Goal: Understand process/instructions: Learn how to perform a task or action

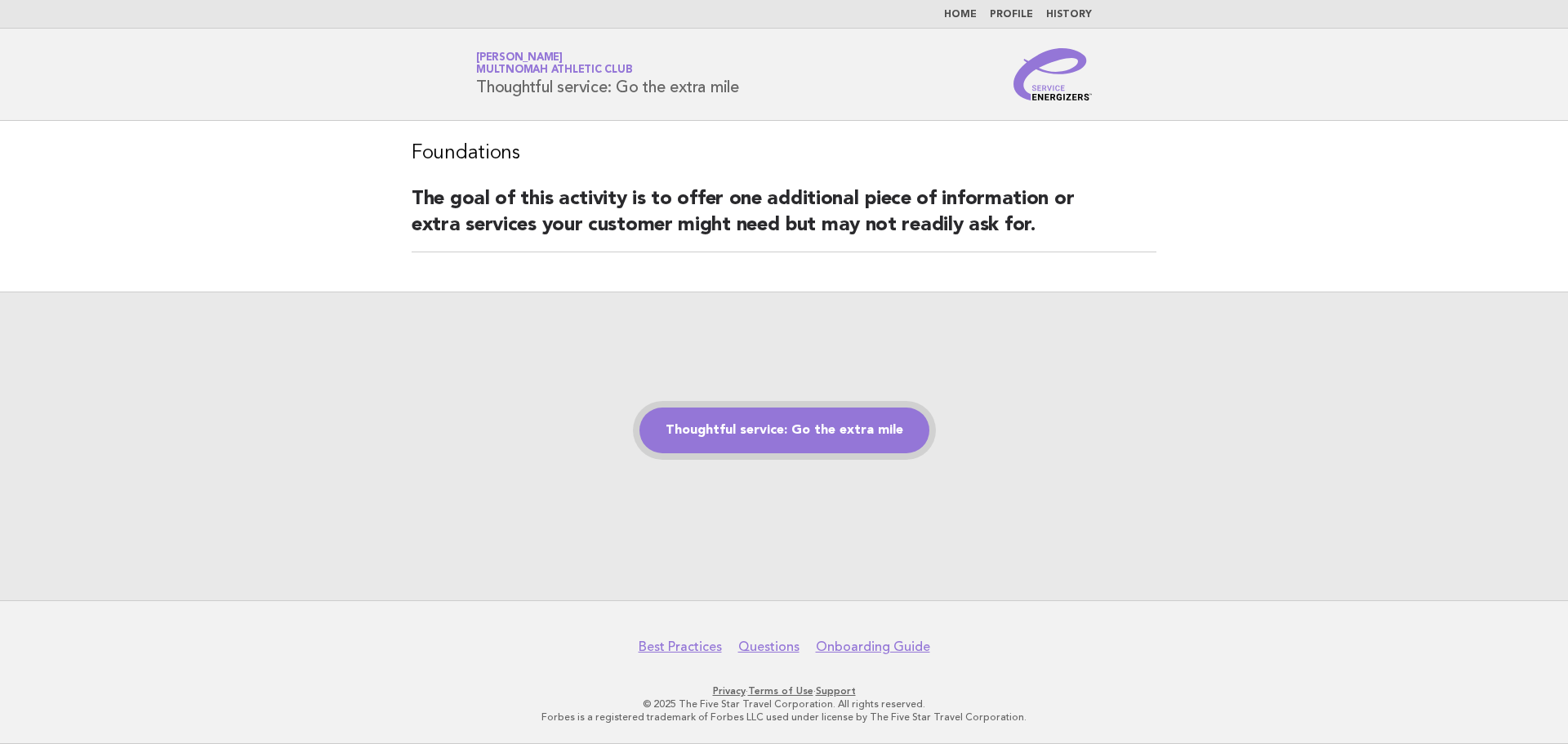
click at [862, 428] on link "Thoughtful service: Go the extra mile" at bounding box center [784, 430] width 290 height 45
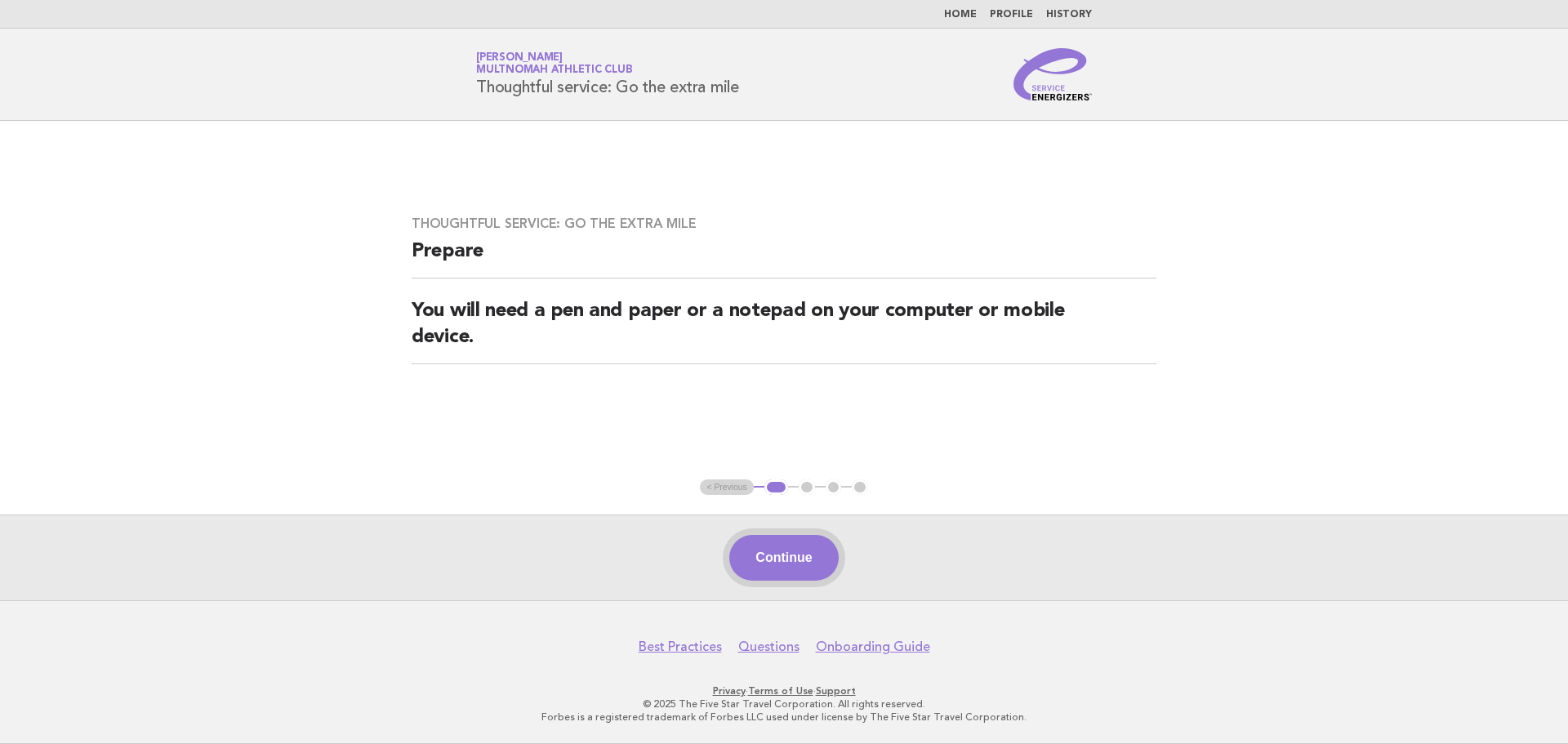
click at [776, 556] on button "Continue" at bounding box center [783, 558] width 108 height 45
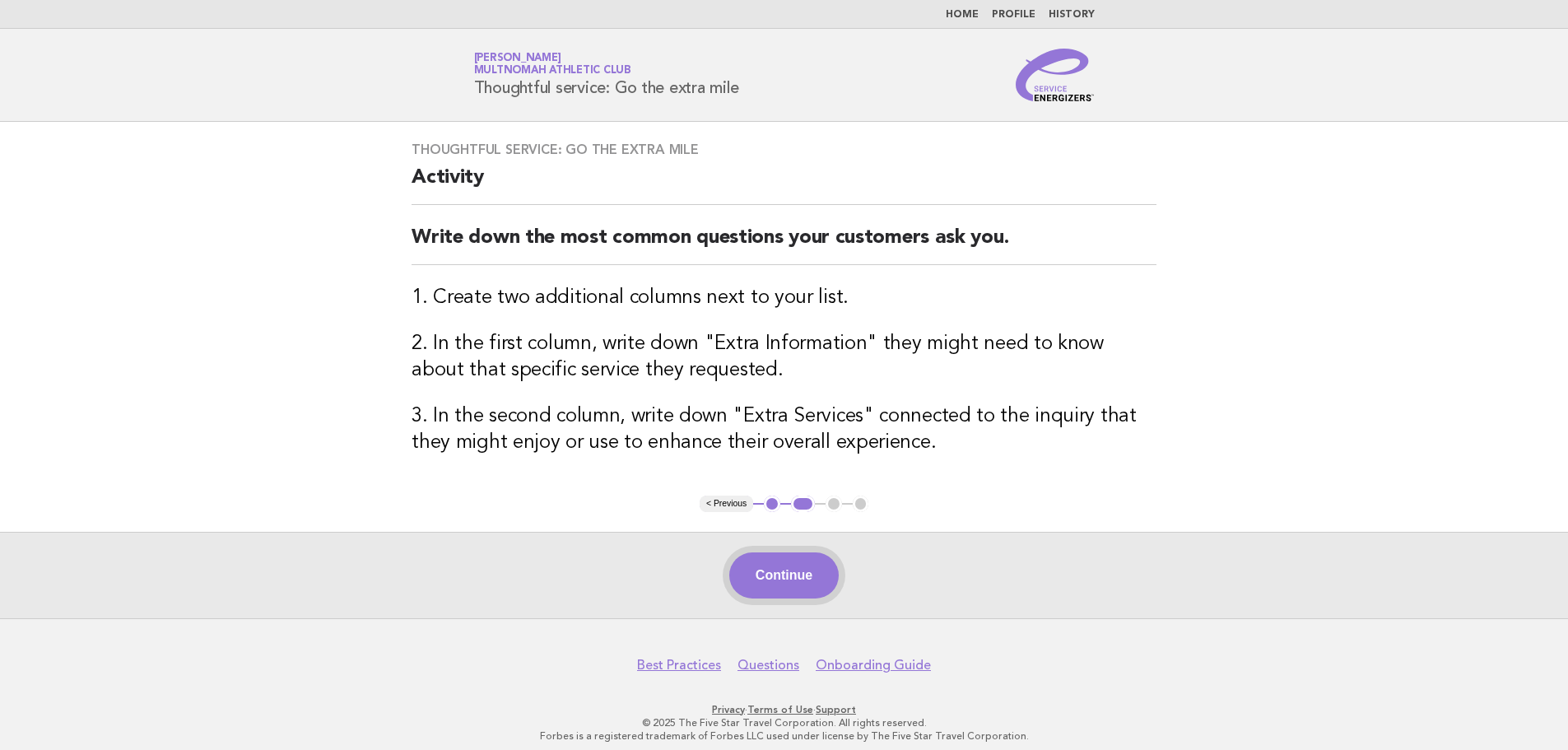
click at [788, 571] on button "Continue" at bounding box center [784, 575] width 109 height 46
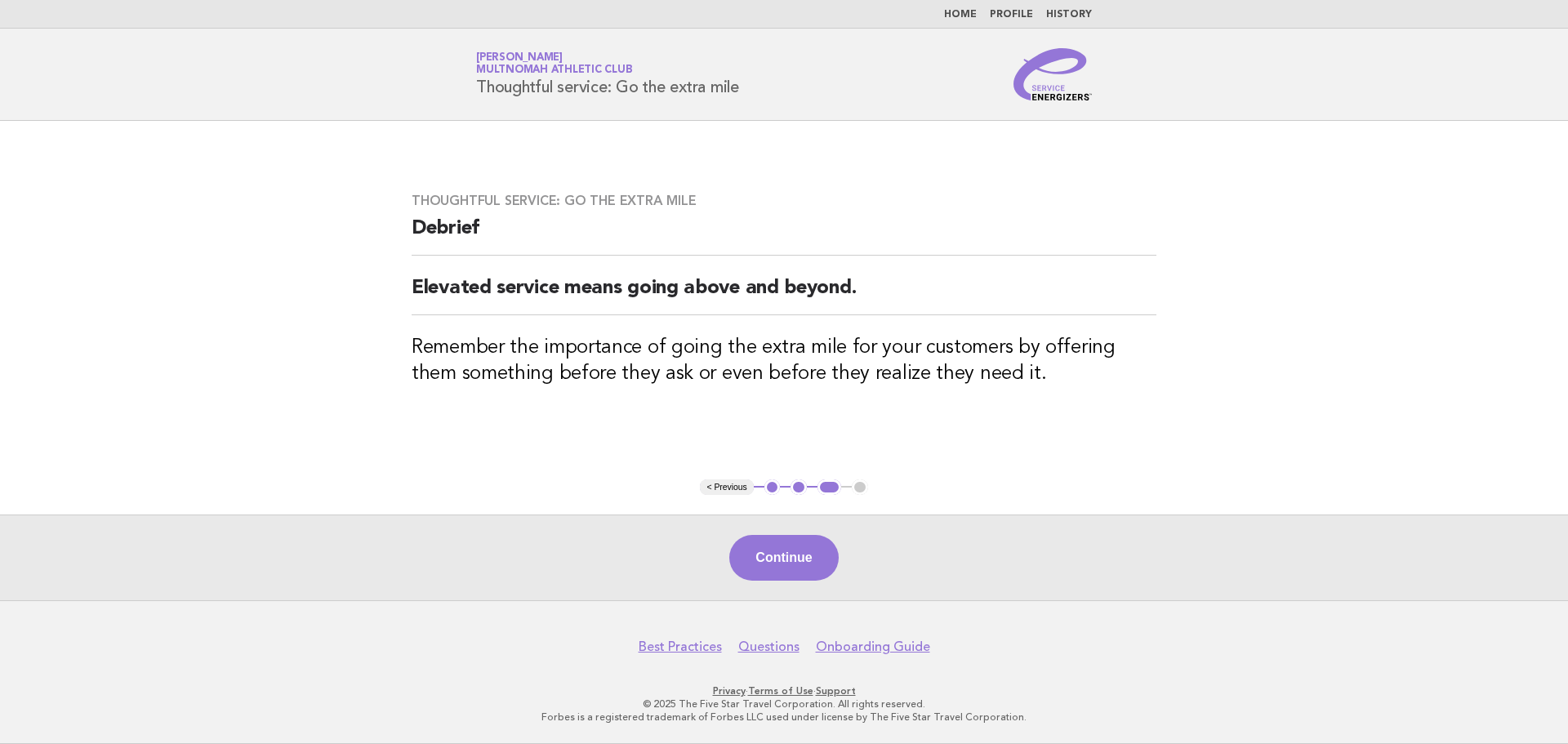
click at [781, 567] on button "Continue" at bounding box center [783, 558] width 108 height 45
